Goal: Information Seeking & Learning: Learn about a topic

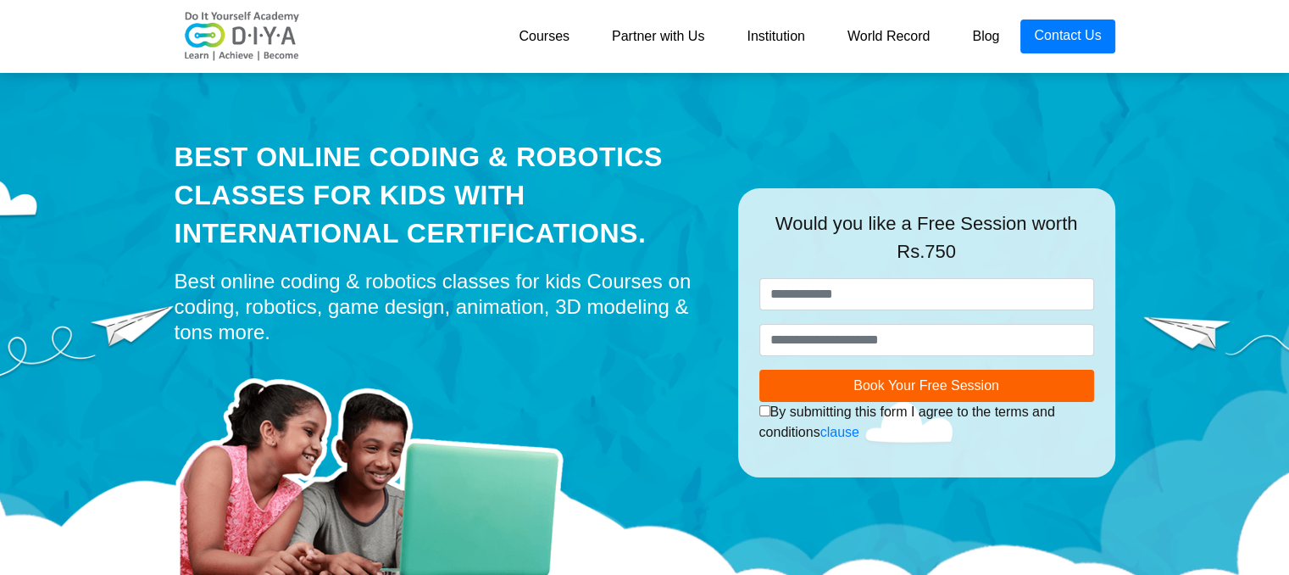
click at [546, 35] on link "Courses" at bounding box center [544, 36] width 93 height 34
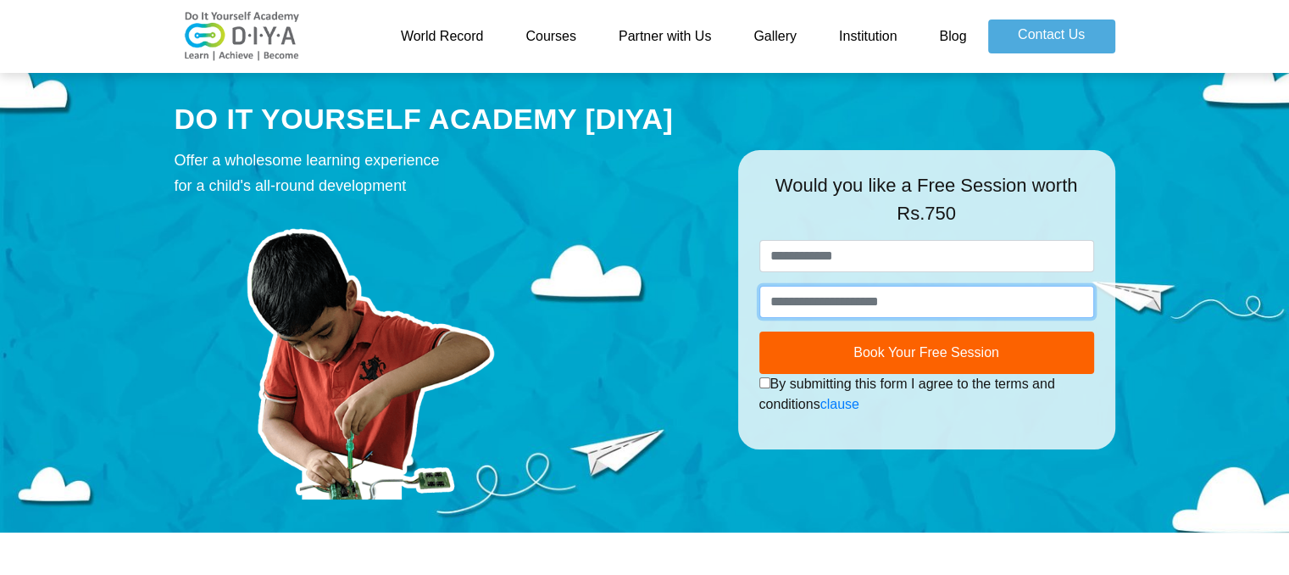
drag, startPoint x: 920, startPoint y: 304, endPoint x: 870, endPoint y: 408, distance: 114.5
click at [870, 408] on form "**********" at bounding box center [926, 327] width 335 height 175
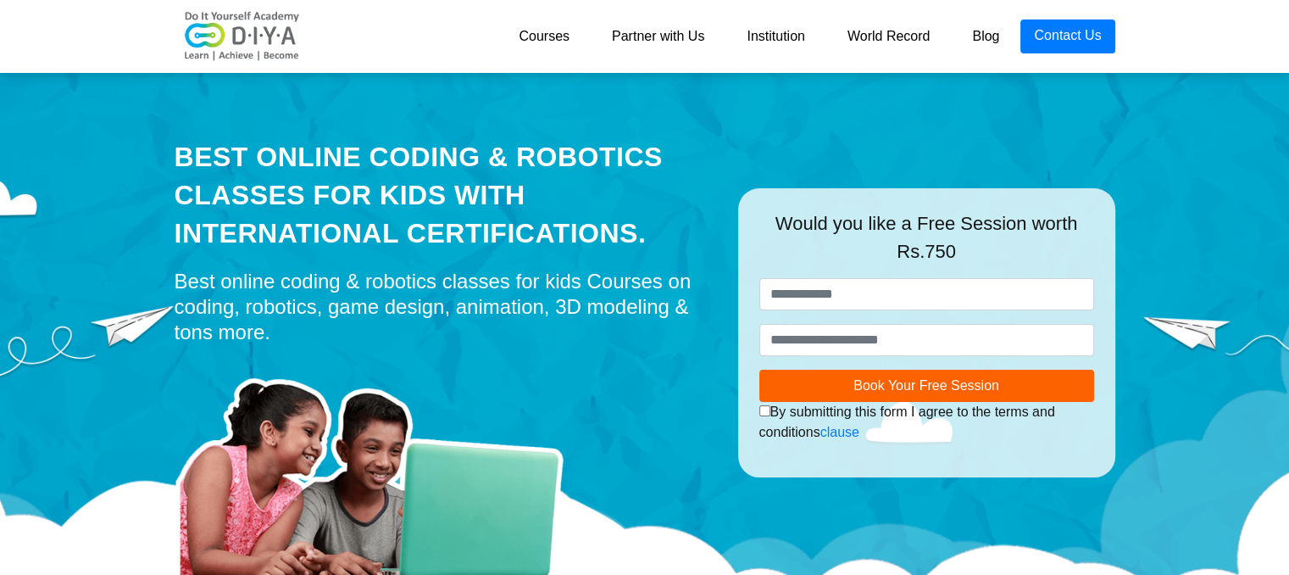
click at [793, 30] on link "Institution" at bounding box center [776, 36] width 100 height 34
